Goal: Task Accomplishment & Management: Use online tool/utility

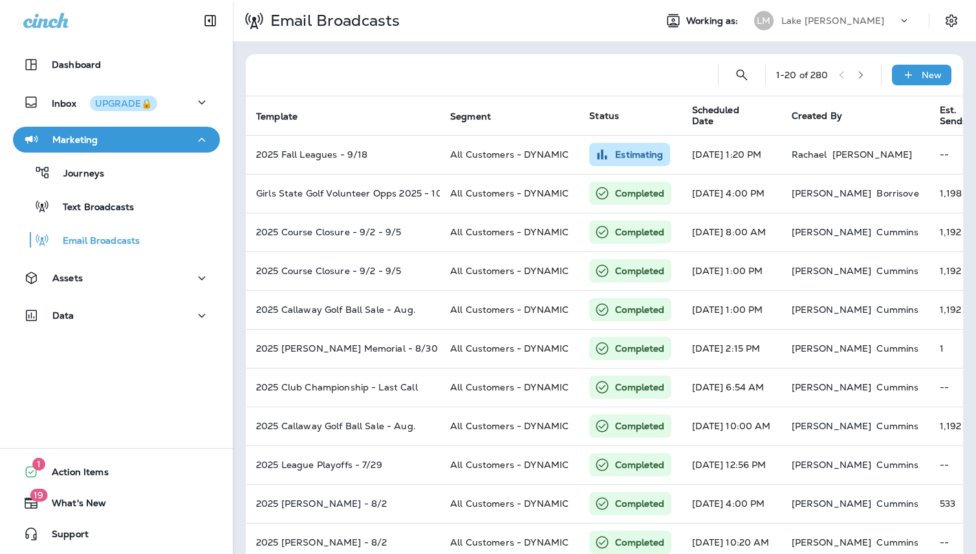
click at [837, 17] on p "Lake [PERSON_NAME]" at bounding box center [832, 21] width 103 height 10
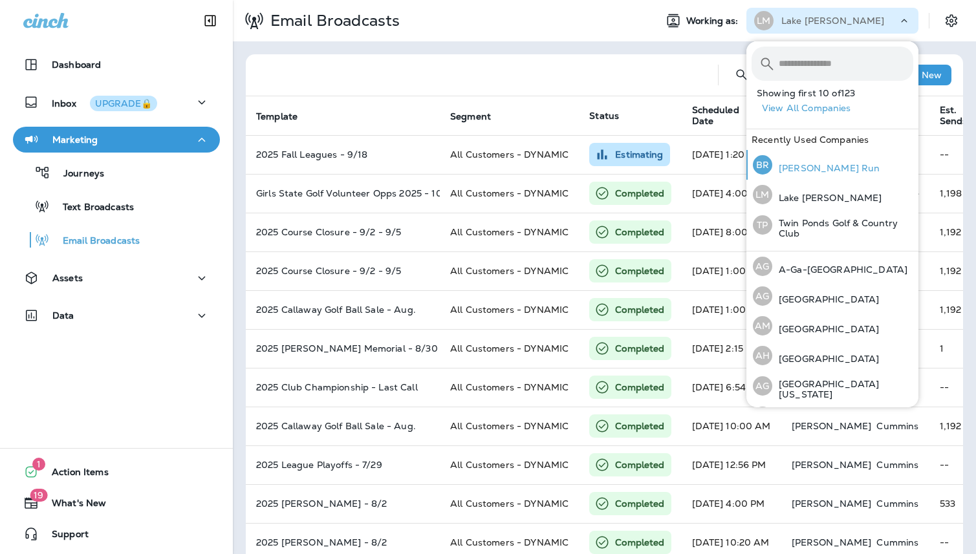
click at [819, 168] on p "[PERSON_NAME] Run" at bounding box center [825, 168] width 107 height 10
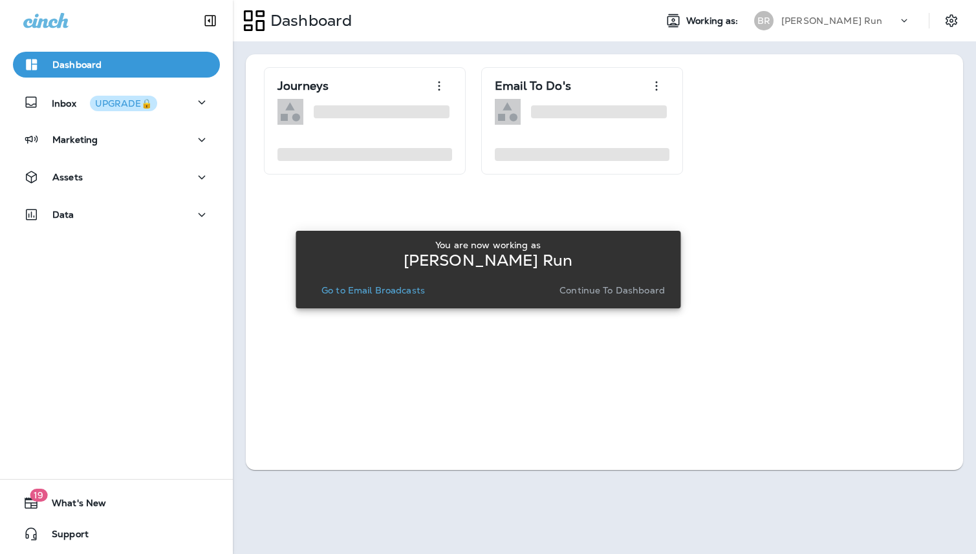
click at [397, 290] on p "Go to Email Broadcasts" at bounding box center [372, 290] width 103 height 10
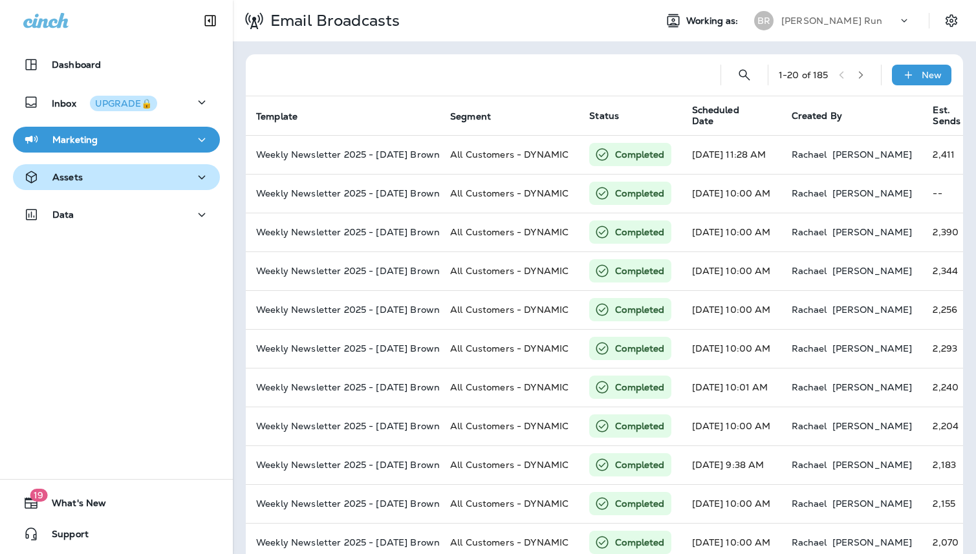
click at [98, 185] on div "Assets" at bounding box center [116, 177] width 186 height 16
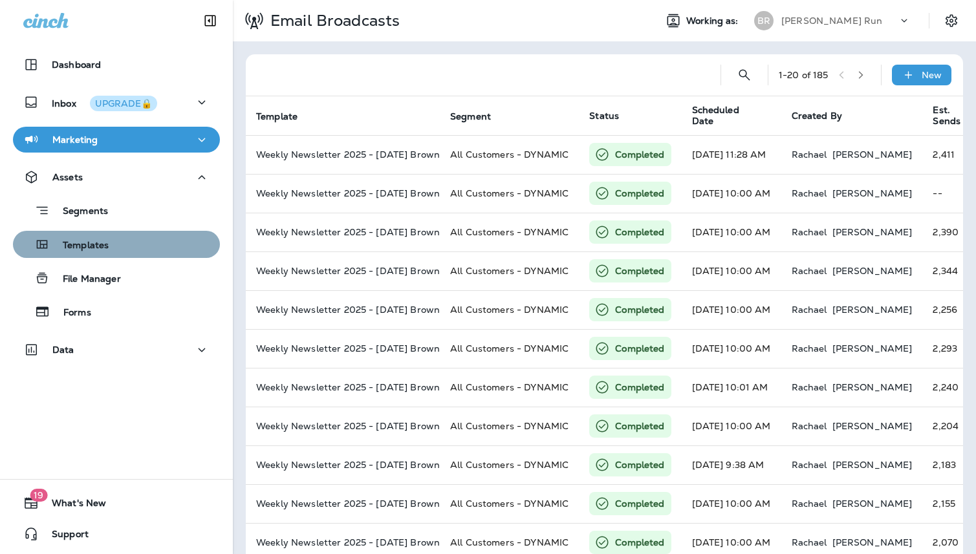
click at [92, 242] on p "Templates" at bounding box center [79, 246] width 59 height 12
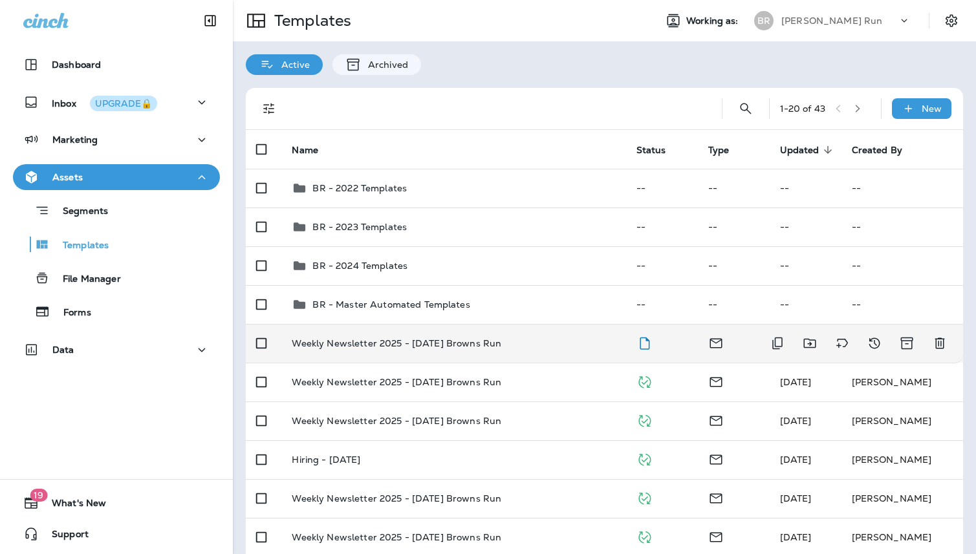
click at [429, 338] on p "Weekly Newsletter 2025 - [DATE] Browns Run" at bounding box center [397, 343] width 210 height 10
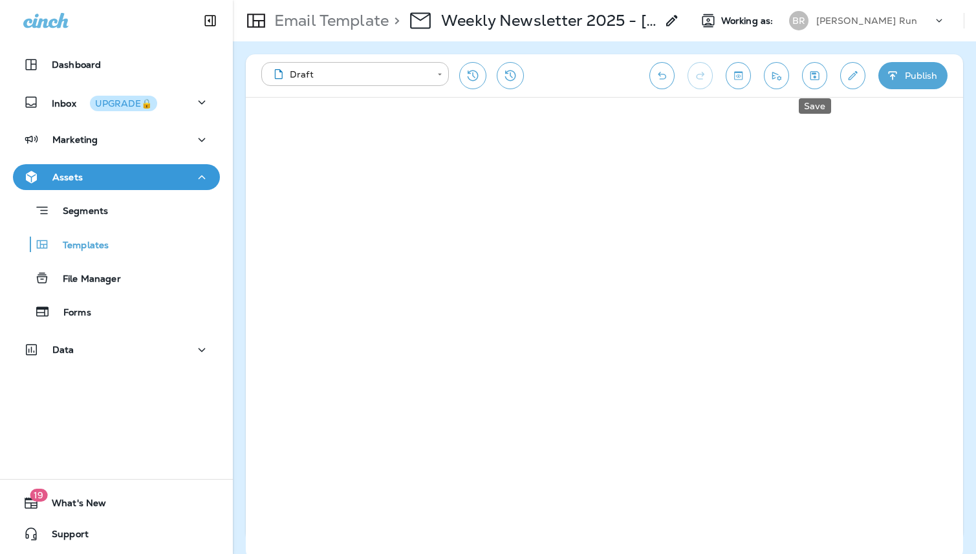
click at [824, 70] on button "Save" at bounding box center [814, 75] width 25 height 27
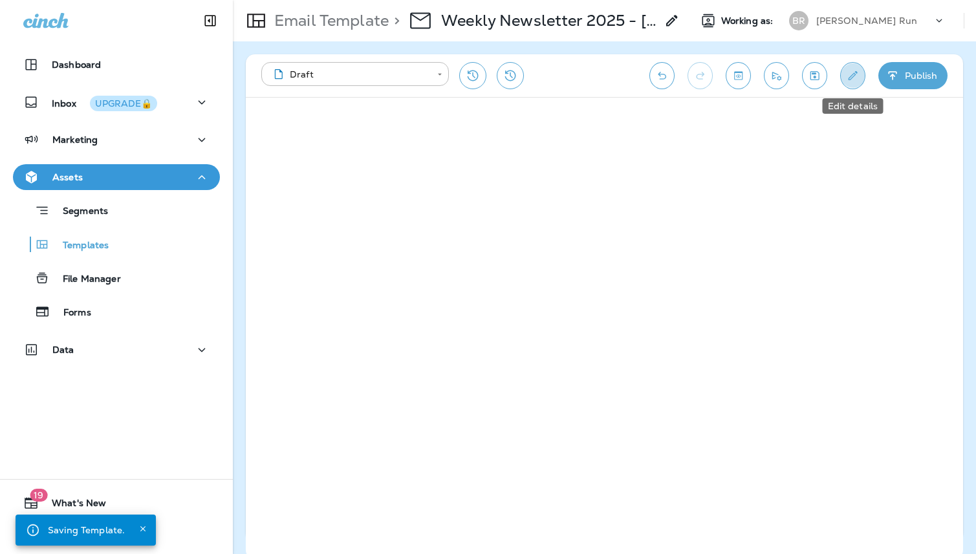
click at [858, 77] on icon "Edit details" at bounding box center [853, 75] width 14 height 13
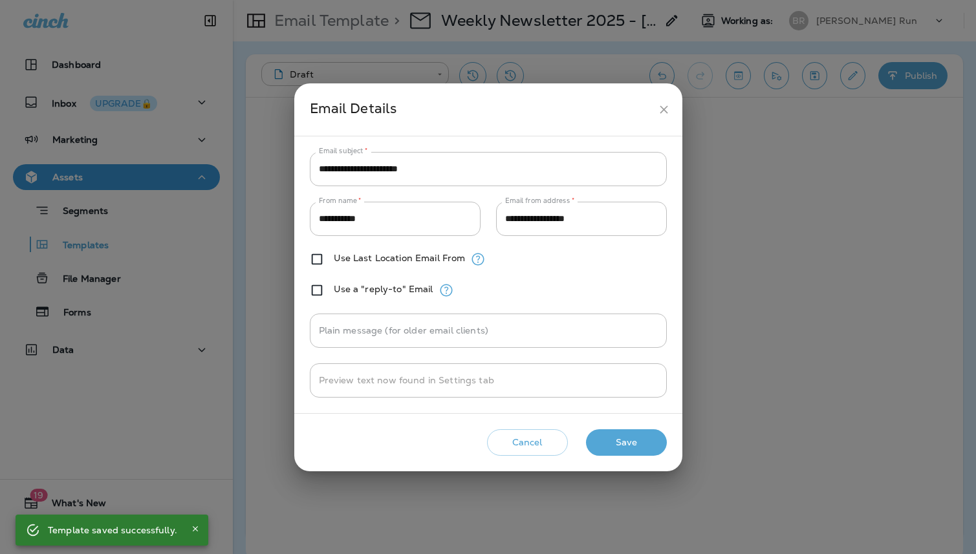
click at [632, 450] on button "Save" at bounding box center [626, 442] width 81 height 27
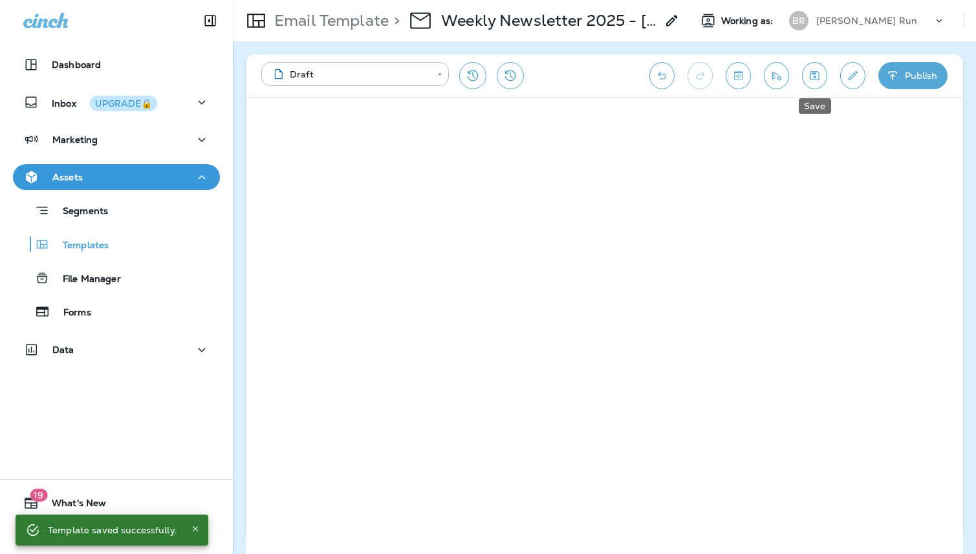
click at [819, 78] on icon "Save" at bounding box center [815, 75] width 14 height 13
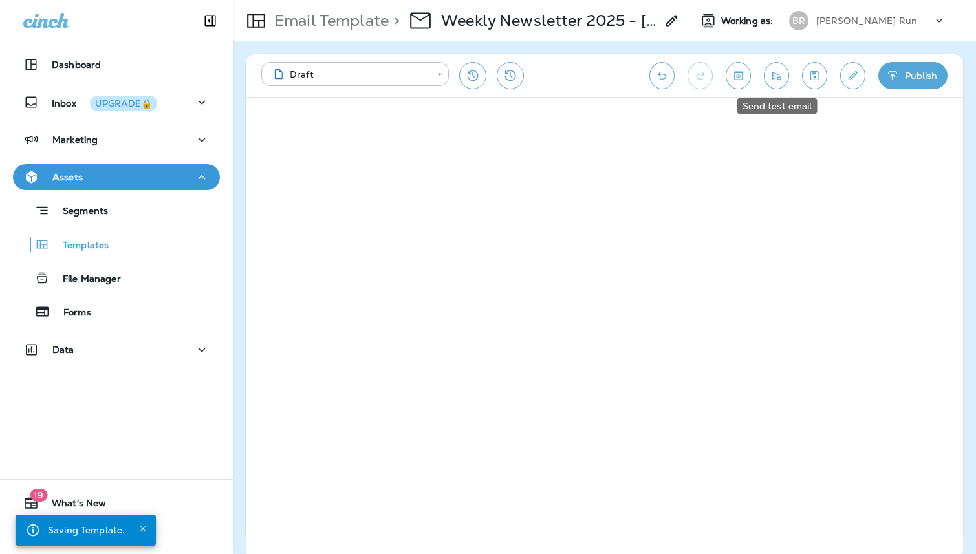
click at [773, 73] on icon "Send test email" at bounding box center [777, 75] width 14 height 13
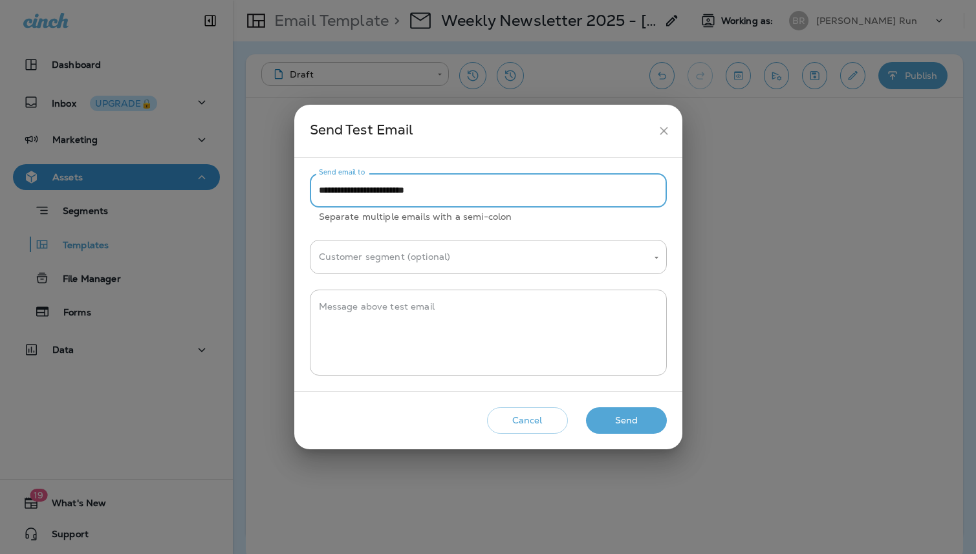
click at [387, 191] on input "**********" at bounding box center [488, 190] width 357 height 34
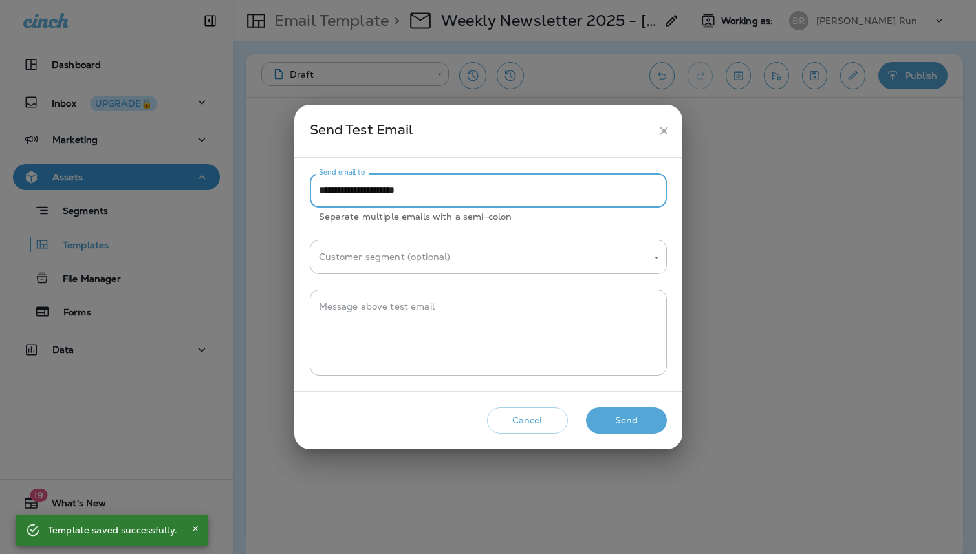
type input "**********"
click at [618, 419] on button "Send" at bounding box center [626, 420] width 81 height 27
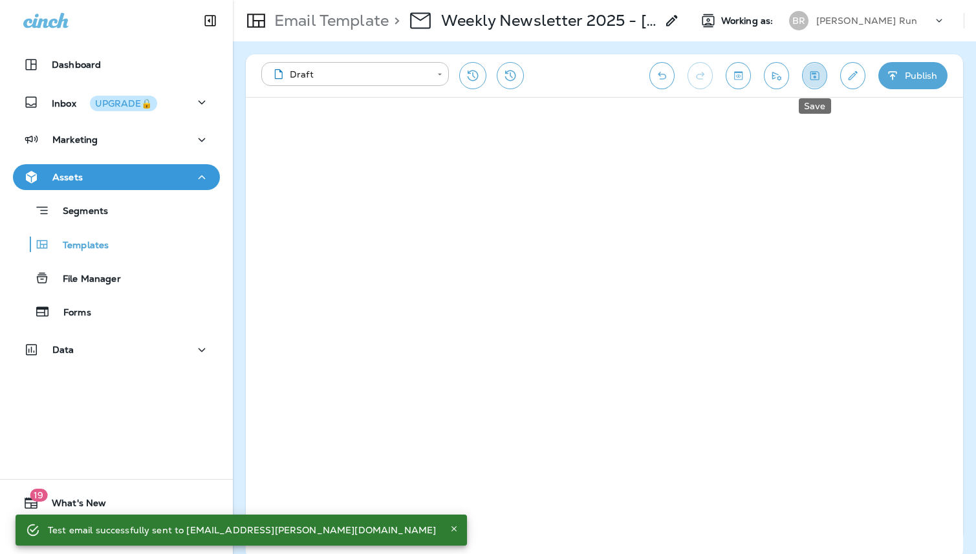
click at [820, 74] on icon "Save" at bounding box center [815, 75] width 14 height 13
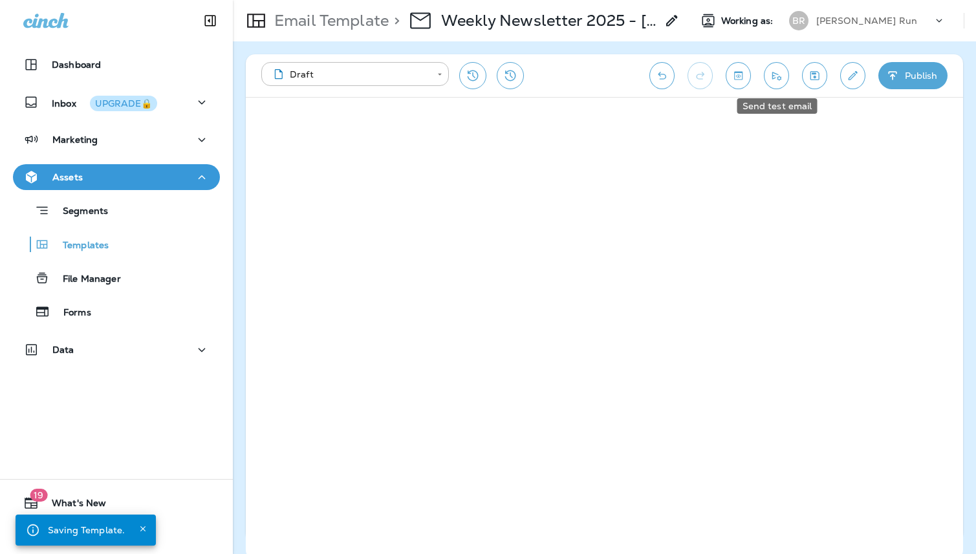
click at [779, 78] on icon "Send test email" at bounding box center [777, 75] width 14 height 13
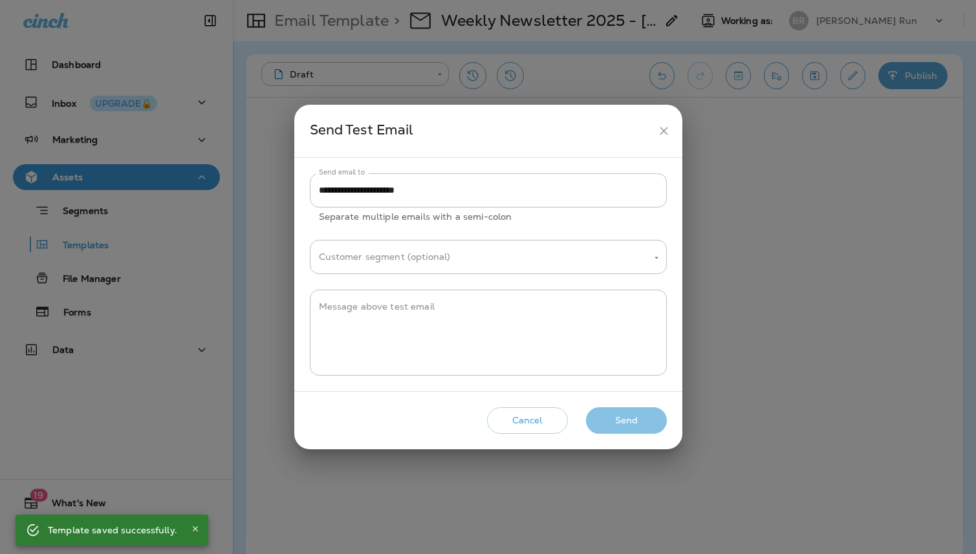
click at [622, 424] on button "Send" at bounding box center [626, 420] width 81 height 27
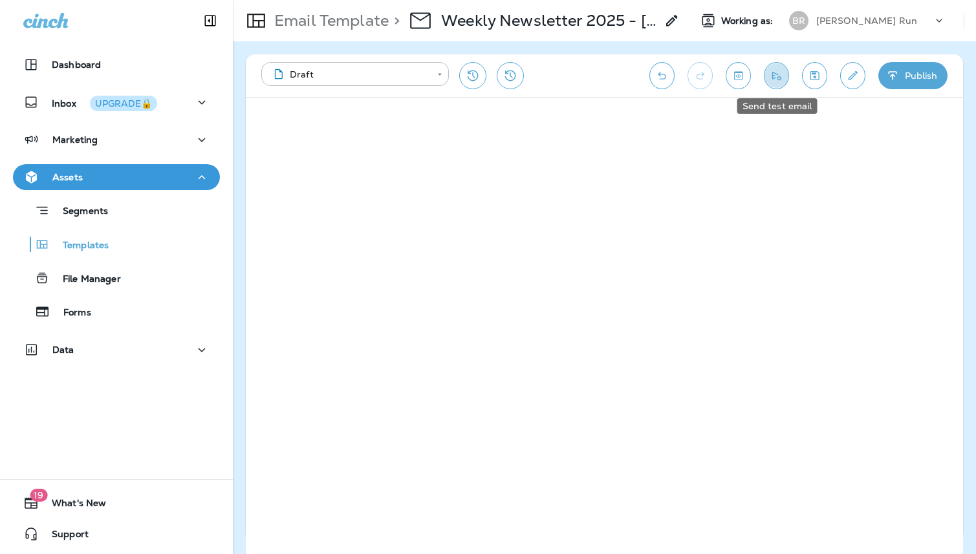
click at [773, 76] on icon "Send test email" at bounding box center [777, 75] width 14 height 13
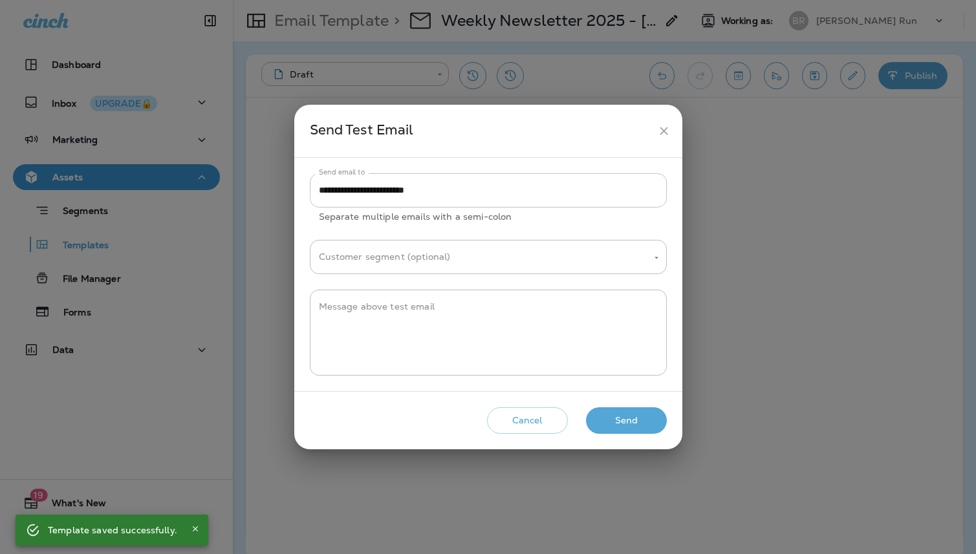
click at [388, 190] on input "**********" at bounding box center [488, 190] width 357 height 34
type input "**********"
click at [609, 422] on button "Send" at bounding box center [626, 420] width 81 height 27
